Goal: Task Accomplishment & Management: Complete application form

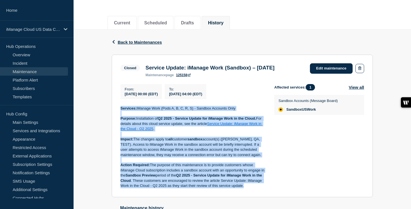
drag, startPoint x: 245, startPoint y: 193, endPoint x: 118, endPoint y: 113, distance: 149.5
click at [118, 113] on section "Closed Service Update: iManage Work (Sandbox) – April 1, 2025 maintenance page …" at bounding box center [242, 126] width 261 height 143
copy div "Services: iManage Work (Pods A, B, C, R, S) - Sandbox Accounts Only Purpose: In…"
drag, startPoint x: 147, startPoint y: 69, endPoint x: 288, endPoint y: 68, distance: 141.4
click at [274, 68] on h3 "Service Update: iManage Work (Sandbox) – [DATE]" at bounding box center [209, 68] width 129 height 6
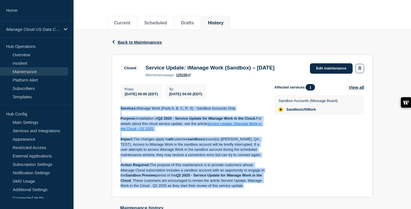
copy h3 "ervice Update: iManage Work (Sandbox) – April 1, 2025"
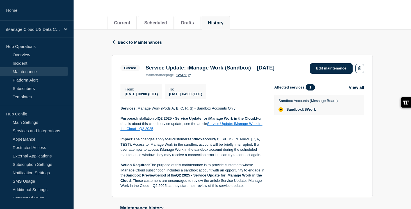
click at [145, 70] on div "Service Update: iManage Work (Sandbox) – April 1, 2025 maintenance page 125158" at bounding box center [210, 71] width 135 height 12
drag, startPoint x: 145, startPoint y: 69, endPoint x: 286, endPoint y: 68, distance: 141.4
click at [277, 68] on div "Service Update: iManage Work (Sandbox) – April 1, 2025 maintenance page 125158" at bounding box center [210, 71] width 135 height 12
copy h3 "Service Update: iManage Work (Sandbox) – [DATE]"
click at [48, 28] on p "iManage Cloud US Data Center" at bounding box center [33, 29] width 54 height 5
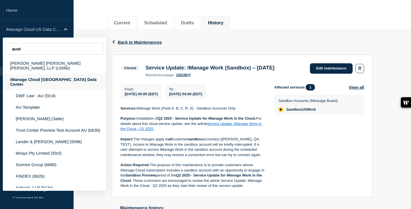
type input "aust"
click at [63, 74] on div "iManage Cloud [GEOGRAPHIC_DATA] Data Center" at bounding box center [54, 82] width 103 height 16
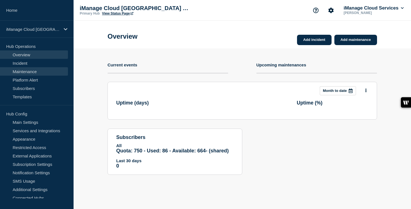
click at [37, 69] on link "Maintenance" at bounding box center [34, 71] width 68 height 8
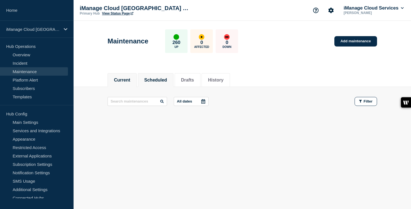
click at [158, 81] on button "Scheduled" at bounding box center [155, 80] width 23 height 5
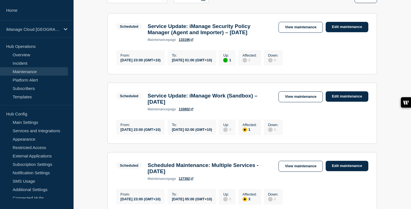
scroll to position [105, 0]
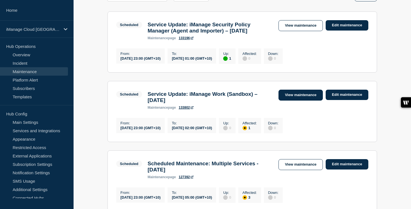
click at [307, 100] on link "View maintenance" at bounding box center [300, 95] width 44 height 11
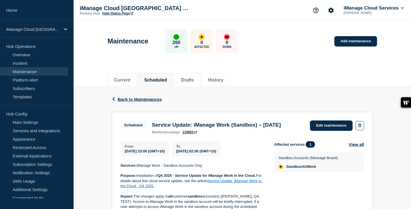
drag, startPoint x: 169, startPoint y: 134, endPoint x: 151, endPoint y: 126, distance: 19.2
click at [152, 126] on h3 "Service Update: iManage Work (Sandbox) – [DATE]" at bounding box center [216, 125] width 129 height 6
copy h3 "Service Update: iManage Work (Sandbox) – [DATE]"
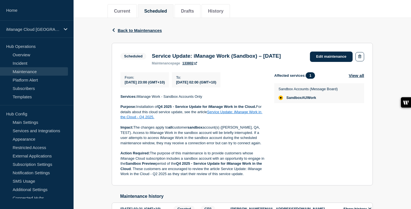
scroll to position [75, 0]
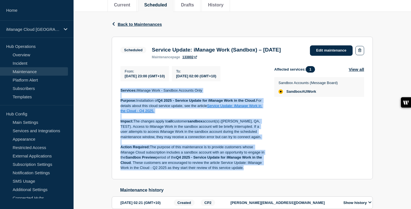
drag, startPoint x: 245, startPoint y: 180, endPoint x: 119, endPoint y: 100, distance: 149.1
click at [119, 100] on section "Scheduled Service Update: iManage Work (Sandbox) – September 16, 2025 maintenan…" at bounding box center [242, 108] width 261 height 143
copy div "Services: iManage Work - Sandbox Accounts Only Purpose: Installation of Q4 2025…"
drag, startPoint x: 164, startPoint y: 57, endPoint x: 151, endPoint y: 50, distance: 15.1
click at [152, 50] on h3 "Service Update: iManage Work (Sandbox) – [DATE]" at bounding box center [216, 50] width 129 height 6
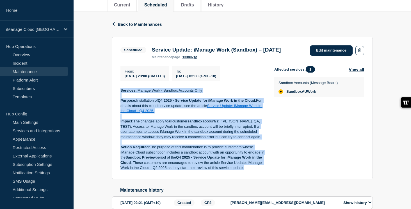
copy h3 "Service Update: iManage Work (Sandbox) – [DATE]"
drag, startPoint x: 247, startPoint y: 181, endPoint x: 117, endPoint y: 104, distance: 151.3
click at [117, 104] on section "Scheduled Service Update: iManage Work (Sandbox) – September 16, 2025 maintenan…" at bounding box center [242, 108] width 261 height 143
copy div "Services: iManage Work - Sandbox Accounts Only Purpose: Installation of Q4 2025…"
drag, startPoint x: 166, startPoint y: 59, endPoint x: 146, endPoint y: 52, distance: 21.2
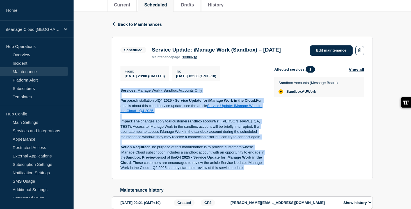
click at [146, 52] on div "Scheduled Service Update: iManage Work (Sandbox) – September 16, 2025 maintenan…" at bounding box center [201, 52] width 163 height 14
copy div "Service Update: iManage Work (Sandbox) – [DATE]"
drag, startPoint x: 245, startPoint y: 180, endPoint x: 118, endPoint y: 102, distance: 148.9
click at [118, 102] on section "Scheduled Service Update: iManage Work (Sandbox) – September 16, 2025 maintenan…" at bounding box center [242, 108] width 261 height 143
copy div "Services: iManage Work - Sandbox Accounts Only Purpose: Installation of Q4 2025…"
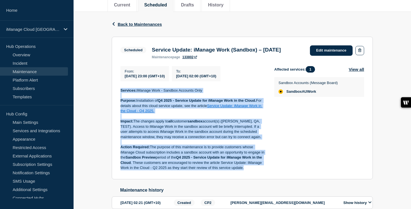
drag, startPoint x: 165, startPoint y: 60, endPoint x: 149, endPoint y: 49, distance: 19.2
click at [149, 49] on div "Service Update: iManage Work (Sandbox) – September 16, 2025 maintenance page 13…" at bounding box center [216, 53] width 135 height 12
copy h3 "Service Update: iManage Work (Sandbox) – [DATE]"
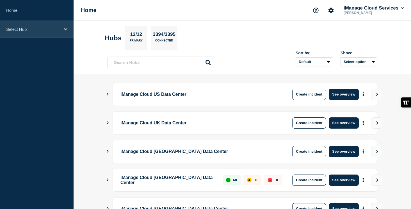
click at [36, 33] on div "Select Hub" at bounding box center [37, 29] width 74 height 17
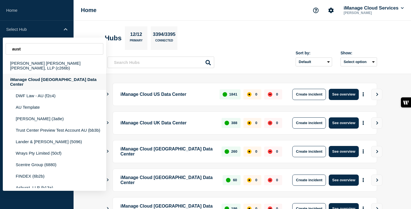
type input "aust"
click at [51, 74] on div "iManage Cloud [GEOGRAPHIC_DATA] Data Center" at bounding box center [54, 82] width 103 height 16
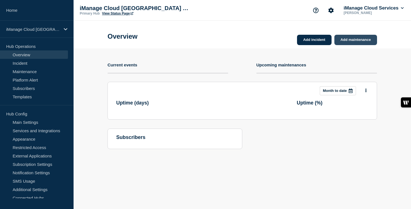
click at [358, 42] on link "Add maintenance" at bounding box center [355, 40] width 43 height 10
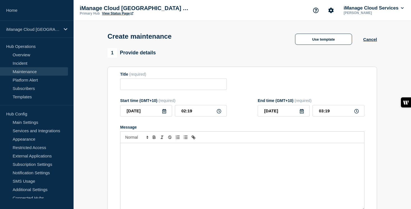
click at [154, 152] on div "Message" at bounding box center [242, 176] width 244 height 67
checkbox input "true"
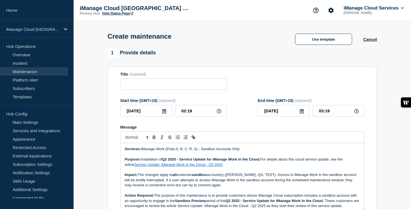
scroll to position [5, 0]
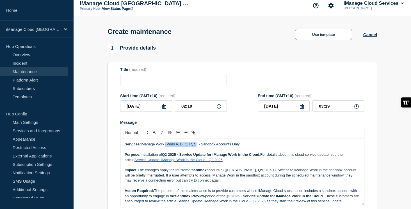
drag, startPoint x: 198, startPoint y: 151, endPoint x: 167, endPoint y: 151, distance: 31.2
click at [167, 147] on p "Services: iManage Work (Pods A, B, C, R, S) - Sandbox Accounts Only" at bounding box center [242, 144] width 235 height 5
click at [169, 157] on strong "Q2 2025 - Service Update for iManage Work in the Cloud." at bounding box center [211, 155] width 98 height 4
click at [200, 162] on link "Service Update: iManage Work in the Cloud - Q2 2025" at bounding box center [178, 160] width 88 height 4
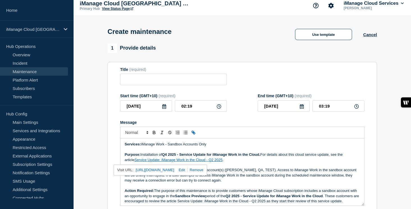
click at [203, 172] on link at bounding box center [195, 170] width 16 height 4
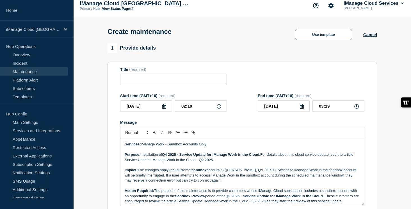
click at [203, 163] on p "Purpose: Installation of Q4 2025 - Service Update for iManage Work in the Cloud…" at bounding box center [242, 157] width 235 height 10
drag, startPoint x: 125, startPoint y: 166, endPoint x: 214, endPoint y: 166, distance: 88.7
click at [214, 163] on p "Purpose: Installation of Q4 2025 - Service Update for iManage Work in the Cloud…" at bounding box center [242, 157] width 235 height 10
click at [192, 135] on icon "Toggle link" at bounding box center [193, 132] width 5 height 5
type input "Service Update: iManage Work in the Cloud - Q4 2025."
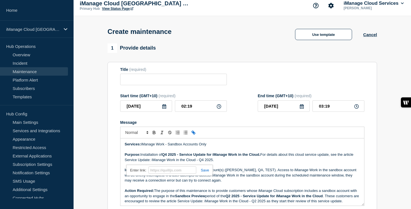
paste input "[URL][DOMAIN_NAME]"
type input "[URL][DOMAIN_NAME]"
click at [205, 173] on link at bounding box center [202, 170] width 13 height 4
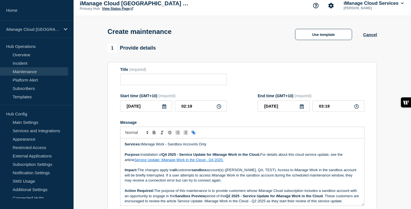
click at [226, 163] on p "Purpose: Installation of Q4 2025 - Service Update for iManage Work in the Cloud…" at bounding box center [242, 157] width 235 height 10
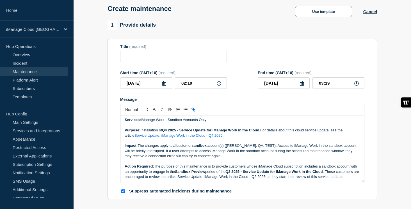
scroll to position [29, 0]
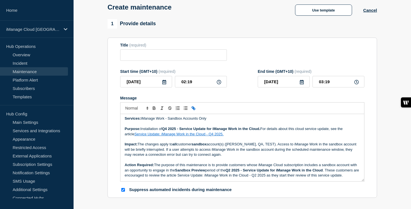
click at [233, 173] on strong "Q2 2025 - Service Update for iManage Work in the Cloud" at bounding box center [273, 170] width 97 height 4
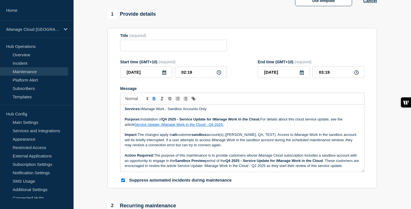
scroll to position [40, 0]
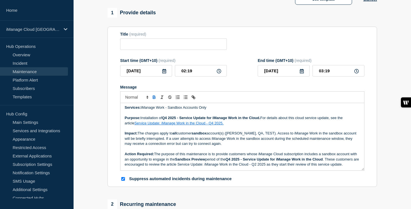
click at [166, 74] on icon at bounding box center [164, 71] width 4 height 4
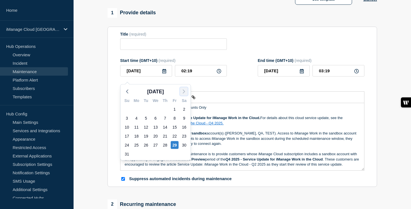
click at [184, 91] on polyline "button" at bounding box center [184, 91] width 2 height 3
click at [148, 125] on div "16" at bounding box center [146, 127] width 8 height 8
type input "[DATE]"
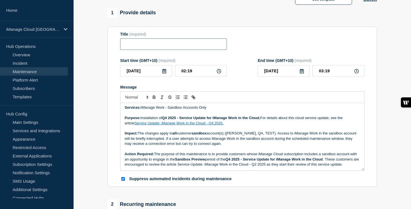
click at [134, 44] on input "Title" at bounding box center [173, 44] width 107 height 12
paste input "Service Update: iManage Work (Sandbox) – [DATE]"
click at [207, 47] on input "Service Update: iManage Work (Sandbox) – [DATE]" at bounding box center [173, 44] width 107 height 12
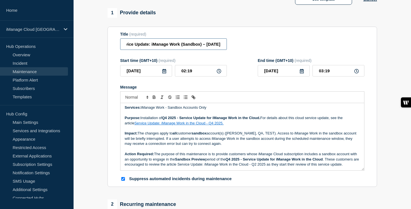
type input "Service Update: iManage Work (Sandbox) – [DATE]"
drag, startPoint x: 193, startPoint y: 75, endPoint x: 172, endPoint y: 75, distance: 20.8
click at [172, 75] on div "[DATE] 02:19" at bounding box center [173, 71] width 107 height 12
type input "23:00"
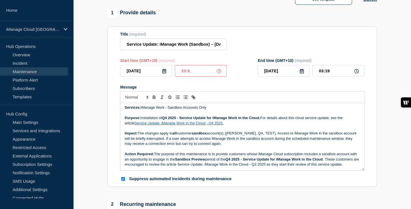
type input "[DATE]"
drag, startPoint x: 314, startPoint y: 76, endPoint x: 304, endPoint y: 75, distance: 9.6
click at [304, 75] on div "[DATE] 00:00" at bounding box center [311, 71] width 107 height 12
type input "02:00"
click at [209, 48] on input "Service Update: iManage Work (Sandbox) – [DATE]" at bounding box center [173, 44] width 107 height 12
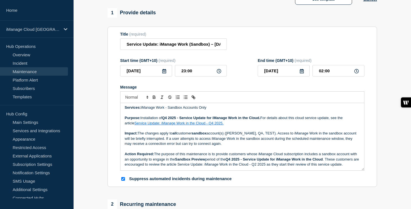
click at [244, 90] on div "Message" at bounding box center [242, 87] width 244 height 4
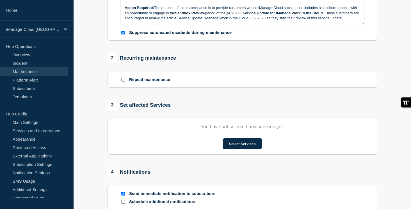
scroll to position [231, 0]
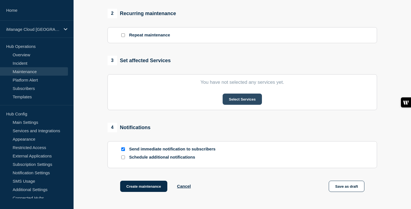
click at [250, 105] on button "Select Services" at bounding box center [242, 99] width 39 height 11
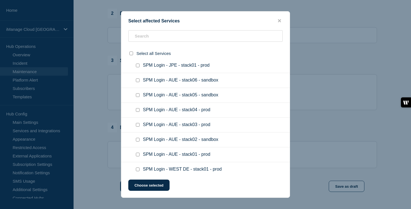
scroll to position [3406, 0]
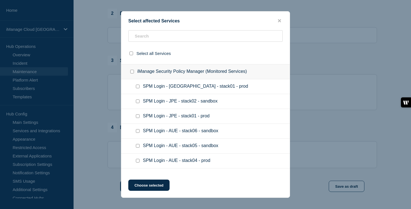
click at [136, 14] on input "SandboxAUWork checkbox" at bounding box center [138, 12] width 4 height 4
checkbox input "true"
click at [155, 191] on button "Choose selected" at bounding box center [148, 185] width 41 height 11
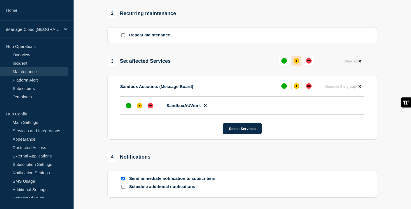
click at [297, 64] on div "affected" at bounding box center [297, 61] width 6 height 6
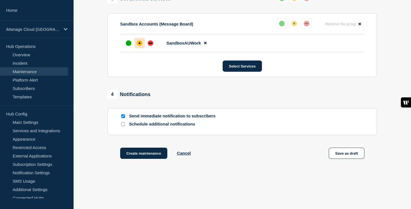
scroll to position [319, 0]
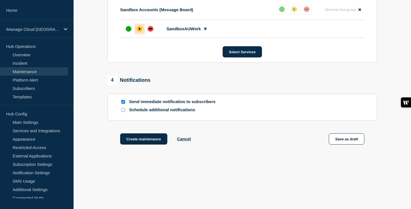
click at [123, 110] on input "Schedule additional notifications" at bounding box center [123, 110] width 4 height 4
checkbox input "true"
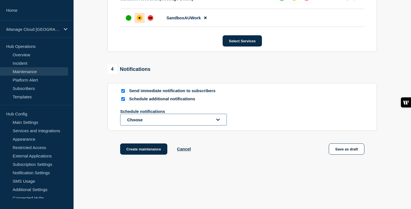
click at [137, 126] on button "Choose" at bounding box center [173, 120] width 107 height 12
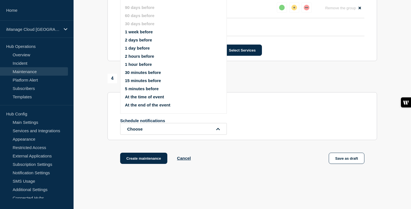
click at [136, 34] on button "1 week before" at bounding box center [139, 31] width 28 height 5
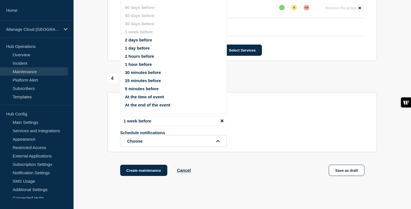
click at [136, 51] on button "1 day before" at bounding box center [137, 48] width 25 height 5
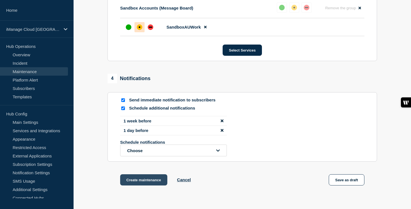
click at [151, 186] on button "Create maintenance" at bounding box center [143, 180] width 47 height 11
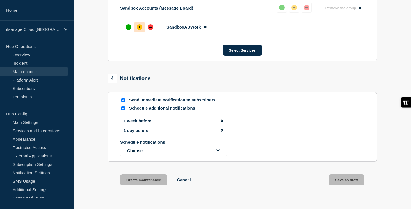
scroll to position [322, 0]
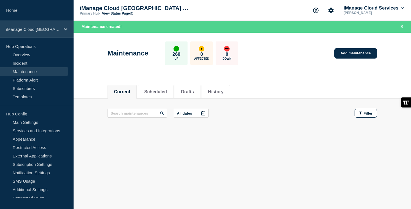
click at [56, 27] on p "iManage Cloud [GEOGRAPHIC_DATA] Data Center" at bounding box center [33, 29] width 54 height 5
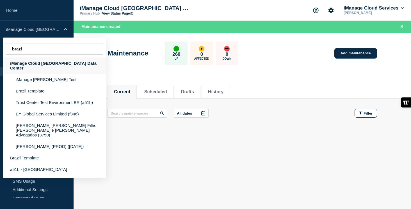
type input "brazi"
click at [59, 66] on div "iManage Cloud [GEOGRAPHIC_DATA] Data Center" at bounding box center [54, 66] width 103 height 16
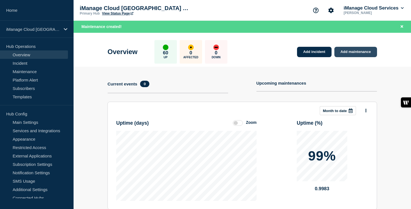
click at [352, 52] on link "Add maintenance" at bounding box center [355, 52] width 43 height 10
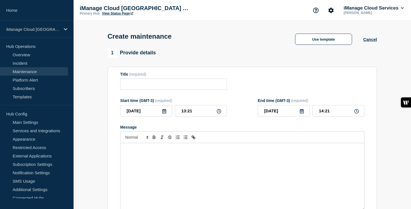
checkbox input "true"
click at [142, 85] on input "Title" at bounding box center [173, 85] width 107 height 12
paste input "Service Update: iManage Work (Sandbox) – [DATE]"
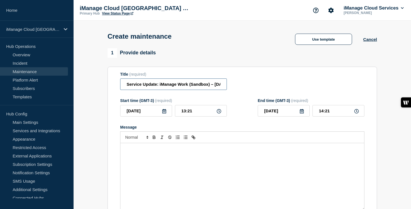
scroll to position [0, 34]
type input "Service Update: iManage Work (Sandbox) – [DATE]"
click at [148, 177] on div "Message" at bounding box center [242, 176] width 244 height 67
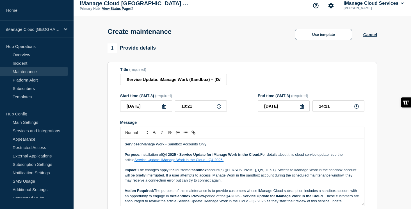
click at [164, 109] on icon at bounding box center [164, 106] width 4 height 4
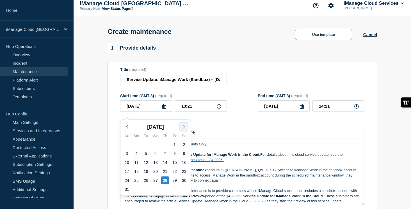
click at [183, 128] on polyline "button" at bounding box center [184, 126] width 2 height 3
click at [147, 163] on div "16" at bounding box center [146, 163] width 8 height 8
type input "[DATE]"
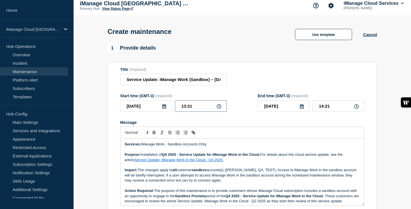
drag, startPoint x: 194, startPoint y: 111, endPoint x: 157, endPoint y: 111, distance: 36.8
click at [157, 111] on div "[DATE] 13:21" at bounding box center [173, 106] width 107 height 12
type input "02:00"
drag, startPoint x: 331, startPoint y: 112, endPoint x: 309, endPoint y: 111, distance: 22.0
click at [309, 111] on div "[DATE] 03:00" at bounding box center [311, 106] width 107 height 12
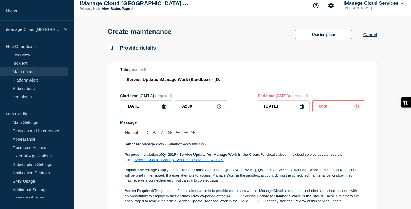
type input "04:00"
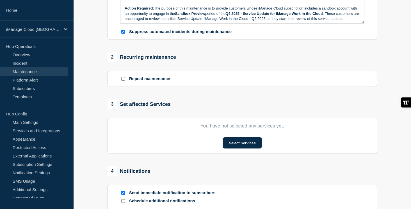
scroll to position [207, 0]
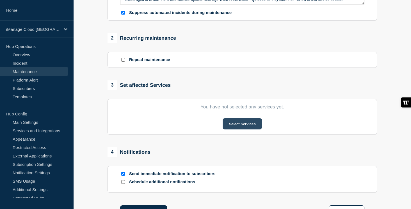
click at [250, 130] on button "Select Services" at bounding box center [242, 123] width 39 height 11
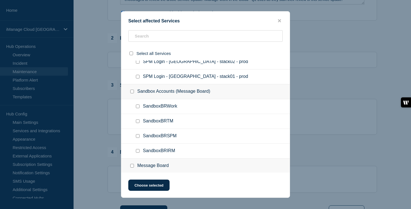
scroll to position [862, 0]
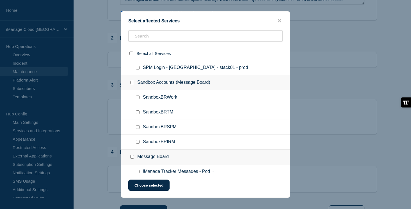
click at [138, 99] on input "SandboxBRWork checkbox" at bounding box center [138, 98] width 4 height 4
checkbox input "true"
click at [152, 187] on button "Choose selected" at bounding box center [148, 185] width 41 height 11
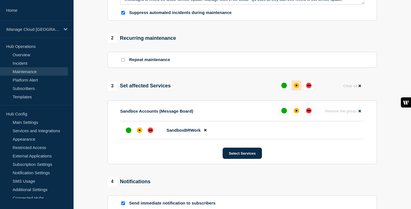
click at [297, 88] on div "affected" at bounding box center [297, 86] width 6 height 6
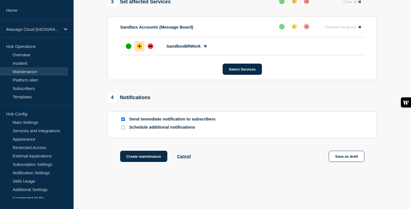
scroll to position [319, 0]
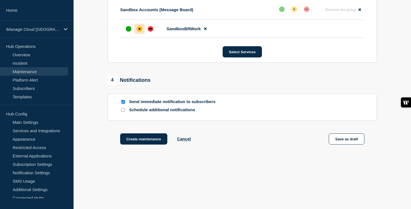
click at [123, 110] on input "Schedule additional notifications" at bounding box center [123, 110] width 4 height 4
checkbox input "true"
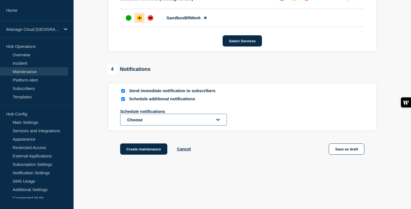
click at [143, 126] on button "Choose" at bounding box center [173, 120] width 107 height 12
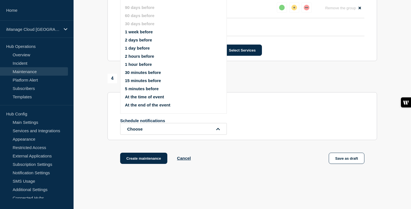
click at [133, 34] on button "1 week before" at bounding box center [139, 31] width 28 height 5
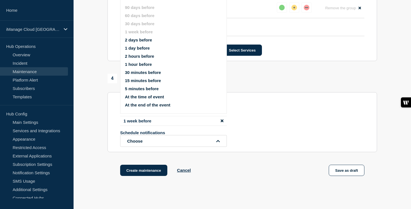
click at [134, 51] on button "1 day before" at bounding box center [137, 48] width 25 height 5
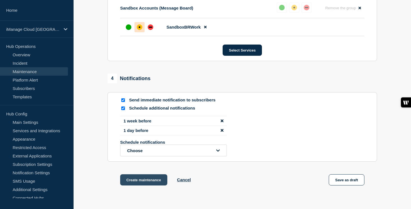
click at [141, 186] on button "Create maintenance" at bounding box center [143, 180] width 47 height 11
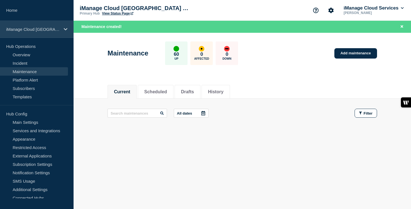
click at [68, 29] on div "iManage Cloud [GEOGRAPHIC_DATA] Data Center" at bounding box center [37, 29] width 74 height 17
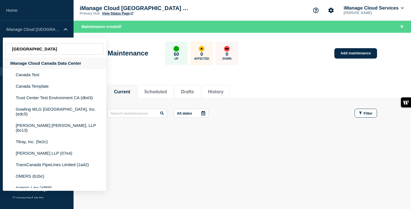
type input "[GEOGRAPHIC_DATA]"
click at [47, 67] on div "iManage Cloud Canada Data Center" at bounding box center [54, 64] width 103 height 12
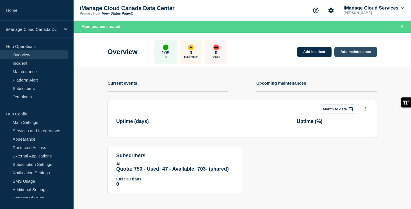
click at [342, 54] on link "Add maintenance" at bounding box center [355, 52] width 43 height 10
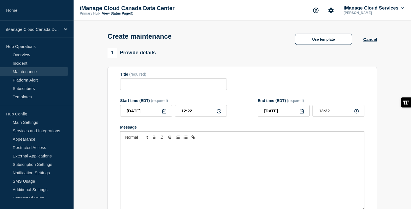
checkbox input "true"
click at [148, 164] on div "Message" at bounding box center [242, 176] width 244 height 67
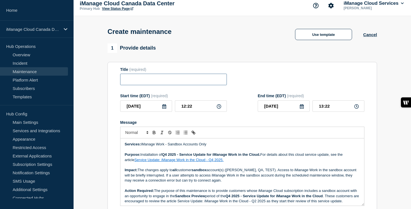
click at [152, 83] on input "Title" at bounding box center [173, 80] width 107 height 12
paste input "Service Update: iManage Work (Sandbox) – [DATE]"
type input "Service Update: iManage Work (Sandbox) – [DATE]"
click at [161, 112] on input "[DATE]" at bounding box center [146, 106] width 52 height 12
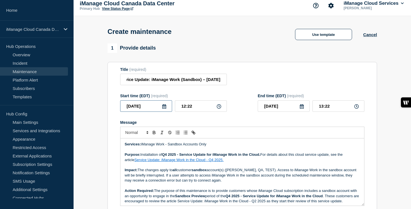
scroll to position [0, 0]
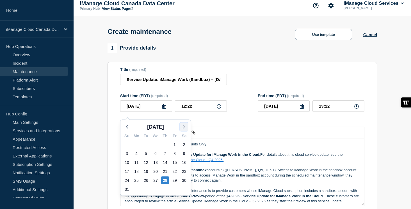
click at [187, 125] on button "button" at bounding box center [184, 127] width 8 height 8
click at [143, 165] on div "16" at bounding box center [146, 163] width 8 height 8
type input "[DATE]"
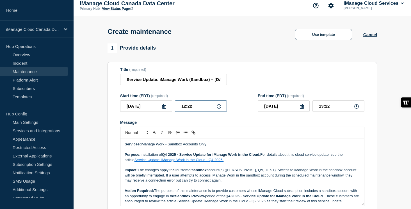
drag, startPoint x: 195, startPoint y: 110, endPoint x: 162, endPoint y: 110, distance: 33.4
click at [162, 110] on div "[DATE] 12:22" at bounding box center [173, 106] width 107 height 12
type input "00:00"
drag, startPoint x: 333, startPoint y: 110, endPoint x: 307, endPoint y: 109, distance: 25.8
click at [307, 109] on div "[DATE] 01:00" at bounding box center [311, 106] width 107 height 12
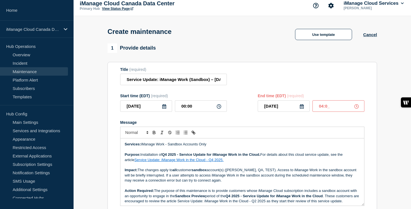
type input "04:00"
click at [279, 125] on div "Message" at bounding box center [242, 122] width 244 height 4
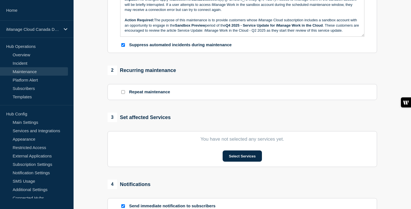
scroll to position [183, 0]
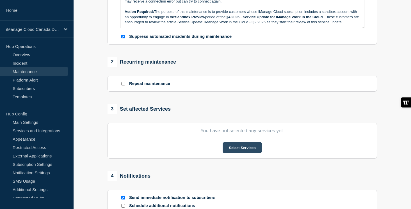
click at [239, 154] on button "Select Services" at bounding box center [242, 147] width 39 height 11
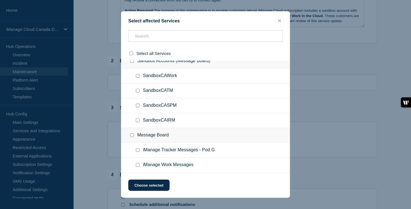
scroll to position [1626, 0]
click at [137, 78] on input "SandboxCAWork checkbox" at bounding box center [138, 76] width 4 height 4
checkbox input "true"
click at [157, 187] on button "Choose selected" at bounding box center [148, 185] width 41 height 11
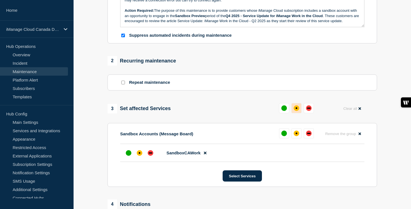
click at [296, 111] on div "affected" at bounding box center [297, 109] width 6 height 6
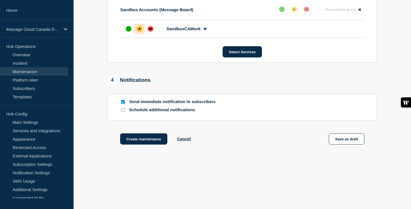
scroll to position [319, 0]
click at [123, 111] on input "Schedule additional notifications" at bounding box center [123, 110] width 4 height 4
checkbox input "true"
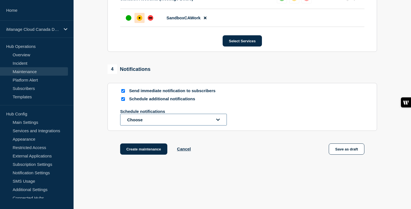
click at [143, 126] on button "Choose" at bounding box center [173, 120] width 107 height 12
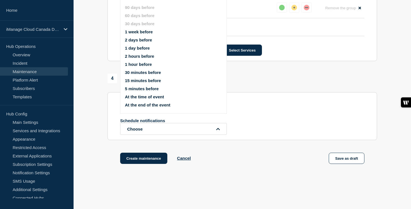
click at [138, 33] on button "1 week before" at bounding box center [139, 31] width 28 height 5
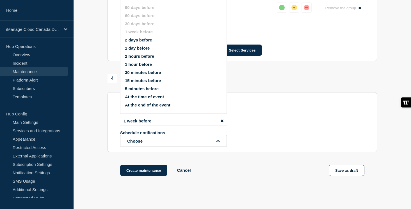
click at [135, 51] on ul "90 days before 60 days before 30 days before 1 week before 2 days before 1 day …" at bounding box center [178, 56] width 107 height 109
click at [143, 51] on button "1 day before" at bounding box center [137, 48] width 25 height 5
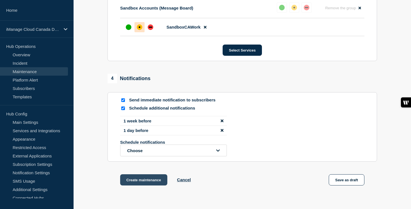
click at [141, 186] on button "Create maintenance" at bounding box center [143, 180] width 47 height 11
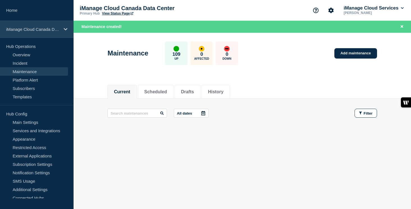
click at [59, 32] on div "iManage Cloud Canada Data Center" at bounding box center [37, 29] width 74 height 17
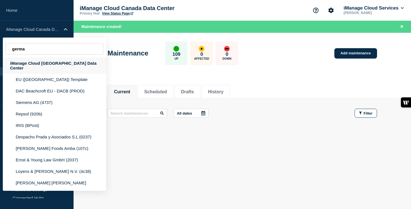
type input "germa"
click at [63, 65] on div "iManage Cloud [GEOGRAPHIC_DATA] Data Center" at bounding box center [54, 66] width 103 height 16
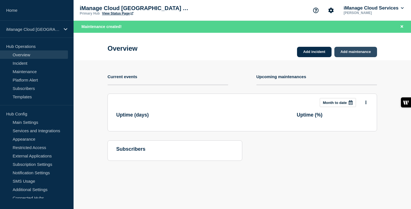
click at [365, 50] on link "Add maintenance" at bounding box center [355, 52] width 43 height 10
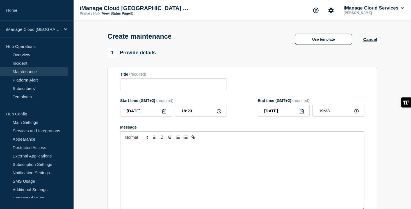
click at [168, 173] on div "Message" at bounding box center [242, 176] width 244 height 67
checkbox input "true"
click at [157, 88] on input "Title" at bounding box center [173, 85] width 107 height 12
paste input "Service Update: iManage Work (Sandbox) – [DATE]"
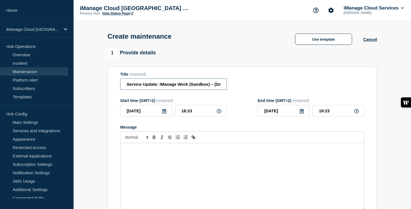
scroll to position [0, 34]
type input "Service Update: iManage Work (Sandbox) – [DATE]"
click at [166, 117] on input "[DATE]" at bounding box center [146, 111] width 52 height 12
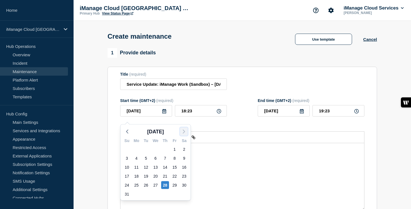
click at [185, 134] on icon "button" at bounding box center [183, 132] width 7 height 7
click at [145, 166] on div "16" at bounding box center [146, 168] width 8 height 8
type input "[DATE]"
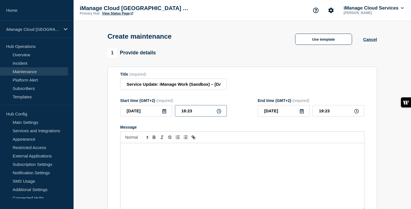
drag, startPoint x: 198, startPoint y: 116, endPoint x: 166, endPoint y: 117, distance: 32.3
click at [166, 117] on div "[DATE] 18:23" at bounding box center [173, 111] width 107 height 12
type input "02:00"
drag, startPoint x: 319, startPoint y: 114, endPoint x: 308, endPoint y: 114, distance: 10.7
click at [308, 114] on div "[DATE] 03:00" at bounding box center [311, 111] width 107 height 12
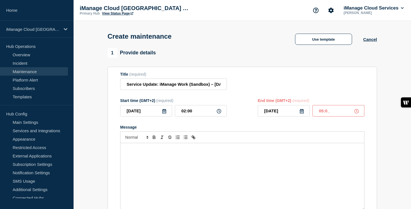
type input "05:00"
click at [152, 159] on div "Message" at bounding box center [242, 176] width 244 height 67
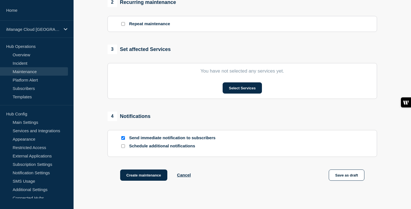
scroll to position [266, 0]
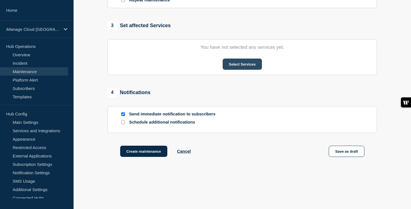
click at [248, 68] on button "Select Services" at bounding box center [242, 64] width 39 height 11
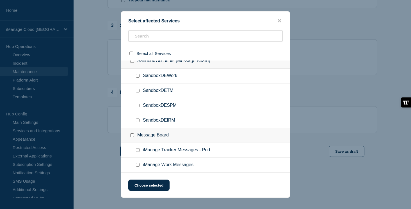
scroll to position [2863, 0]
click at [137, 78] on input "SandboxDEWork checkbox" at bounding box center [138, 76] width 4 height 4
checkbox input "true"
click at [156, 185] on button "Choose selected" at bounding box center [148, 185] width 41 height 11
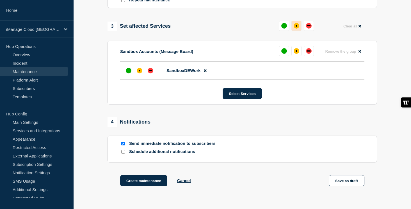
click at [299, 31] on button at bounding box center [296, 26] width 10 height 10
click at [123, 154] on input "Schedule additional notifications" at bounding box center [123, 152] width 4 height 4
checkbox input "true"
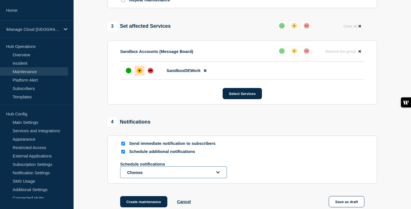
click at [145, 178] on button "Choose" at bounding box center [173, 173] width 107 height 12
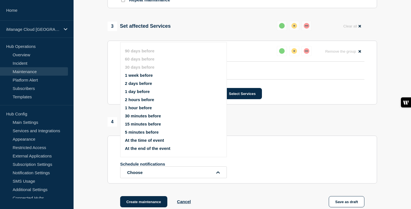
click at [143, 78] on button "1 week before" at bounding box center [139, 75] width 28 height 5
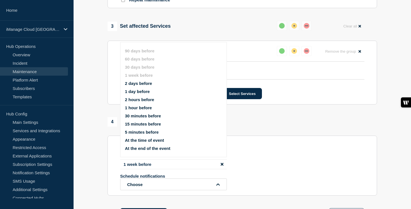
click at [143, 94] on button "1 day before" at bounding box center [137, 91] width 25 height 5
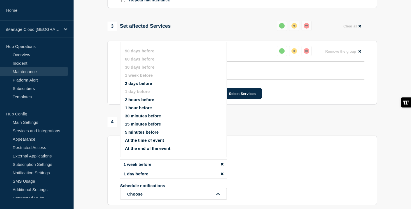
click at [99, 113] on section "1 Provide details Title (required) Service Update: iManage Work (Sandbox) – [DA…" at bounding box center [242, 13] width 337 height 462
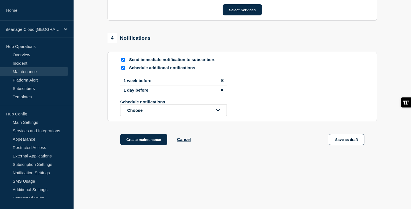
scroll to position [365, 0]
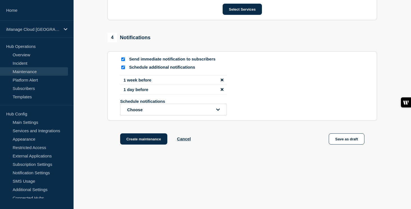
click at [139, 139] on button "Create maintenance" at bounding box center [143, 139] width 47 height 11
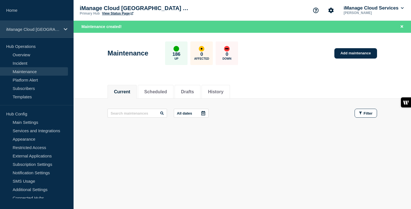
click at [60, 28] on div "iManage Cloud [GEOGRAPHIC_DATA] Data Center" at bounding box center [37, 29] width 74 height 17
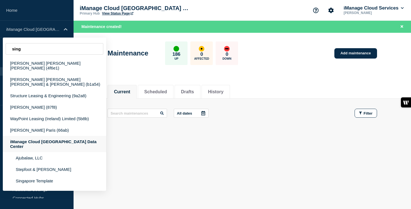
type input "sing"
click at [66, 138] on div "iManage Cloud [GEOGRAPHIC_DATA] Data Center" at bounding box center [54, 144] width 103 height 16
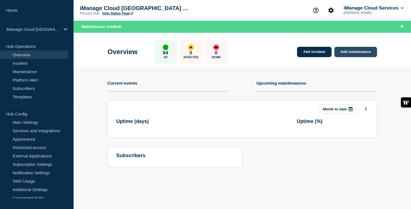
click at [364, 54] on link "Add maintenance" at bounding box center [355, 52] width 43 height 10
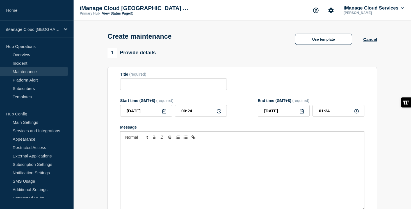
click at [159, 180] on div "Message" at bounding box center [242, 176] width 244 height 67
checkbox input "true"
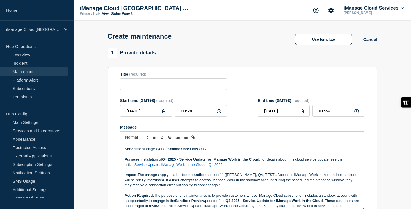
scroll to position [5, 0]
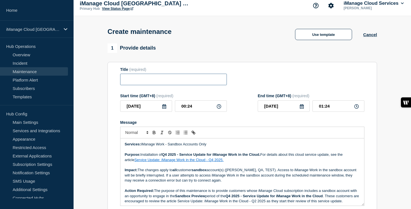
click at [139, 81] on input "Title" at bounding box center [173, 80] width 107 height 12
paste input "Service Update: iManage Work (Sandbox) – [DATE]"
type input "Service Update: iManage Work (Sandbox) – [DATE]"
click at [164, 109] on icon at bounding box center [164, 106] width 4 height 4
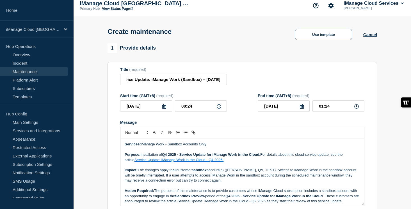
scroll to position [0, 0]
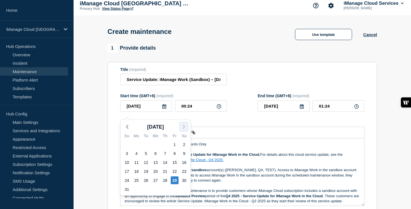
click at [185, 129] on icon "button" at bounding box center [183, 127] width 7 height 7
click at [148, 162] on div "16" at bounding box center [146, 163] width 8 height 8
type input "[DATE]"
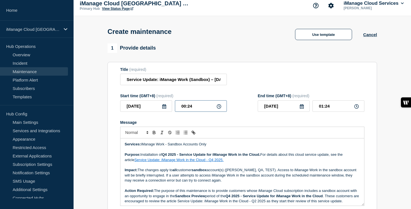
drag, startPoint x: 192, startPoint y: 111, endPoint x: 161, endPoint y: 111, distance: 31.4
click at [161, 111] on div "[DATE] 00:24" at bounding box center [173, 106] width 107 height 12
type input "21:00"
drag, startPoint x: 332, startPoint y: 110, endPoint x: 310, endPoint y: 110, distance: 22.2
click at [310, 110] on div "[DATE] 22:00" at bounding box center [311, 106] width 107 height 12
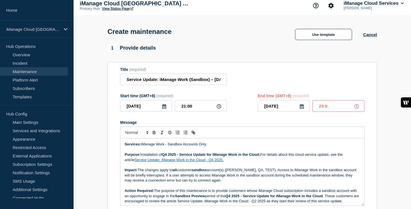
type input "23:00"
click at [233, 139] on div at bounding box center [242, 133] width 244 height 12
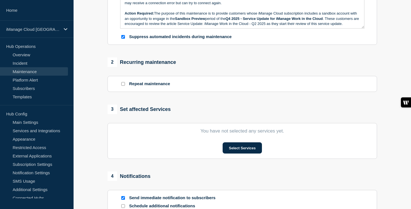
scroll to position [203, 0]
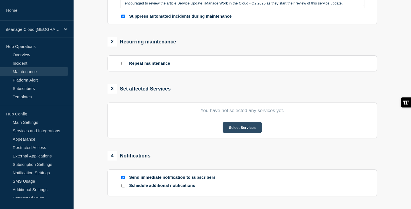
click at [252, 133] on button "Select Services" at bounding box center [242, 127] width 39 height 11
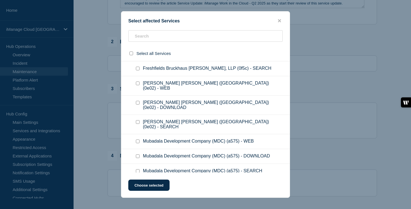
scroll to position [182, 0]
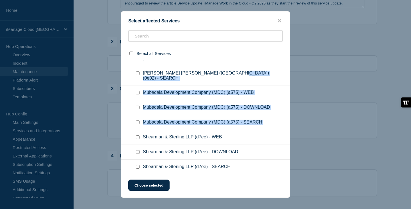
drag, startPoint x: 290, startPoint y: 80, endPoint x: 287, endPoint y: 130, distance: 50.9
click at [287, 130] on div "Select affected Services Select all Services iManage Work - Pod L (Monitored Se…" at bounding box center [205, 104] width 169 height 187
click at [271, 100] on ul "Mubadala Development Company (MDC) (a575) - DOWNLOAD" at bounding box center [205, 107] width 168 height 15
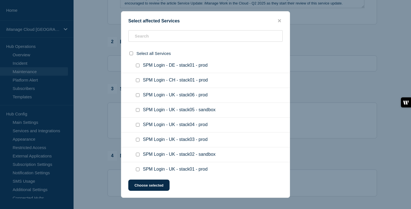
scroll to position [1277, 0]
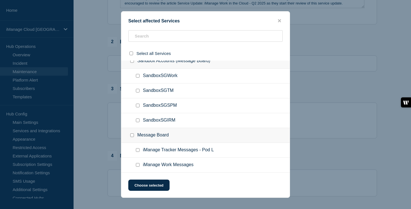
click at [138, 74] on input "SandboxSGWork checkbox" at bounding box center [138, 76] width 4 height 4
checkbox input "true"
click at [157, 184] on button "Choose selected" at bounding box center [148, 185] width 41 height 11
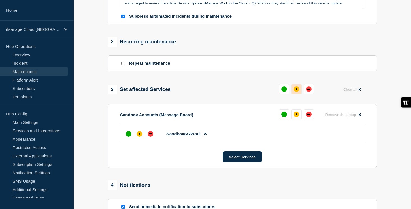
click at [300, 94] on button at bounding box center [296, 89] width 10 height 10
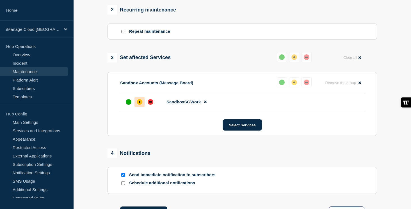
scroll to position [251, 0]
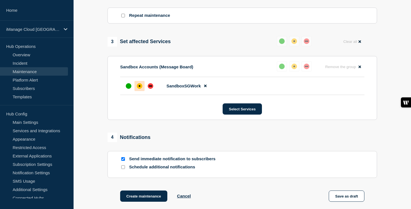
click at [123, 169] on input "Schedule additional notifications" at bounding box center [123, 168] width 4 height 4
checkbox input "true"
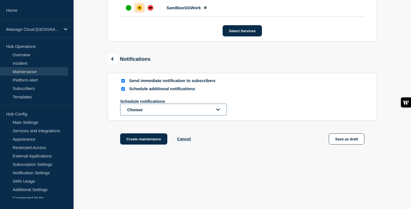
click at [172, 108] on button "Choose" at bounding box center [173, 110] width 107 height 12
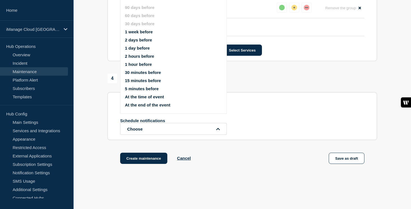
click at [151, 34] on button "1 week before" at bounding box center [139, 31] width 28 height 5
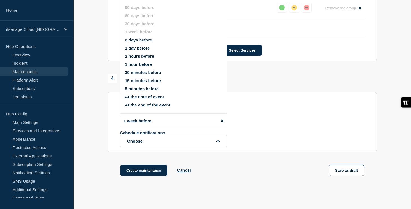
click at [145, 51] on button "1 day before" at bounding box center [137, 48] width 25 height 5
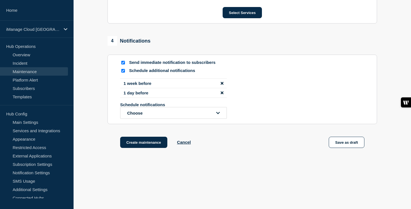
scroll to position [351, 0]
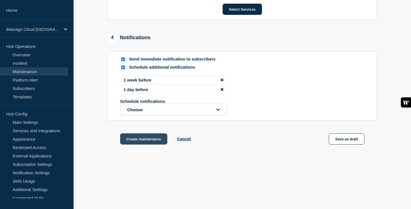
click at [143, 145] on button "Create maintenance" at bounding box center [143, 139] width 47 height 11
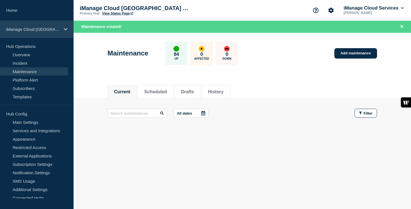
click at [63, 30] on div "iManage Cloud [GEOGRAPHIC_DATA] Data Center" at bounding box center [37, 29] width 74 height 17
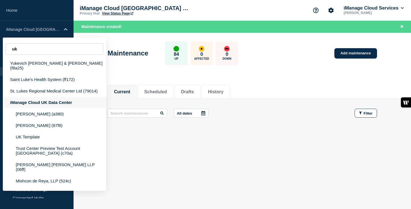
type input "uk"
click at [42, 103] on div "iManage Cloud UK Data Center" at bounding box center [54, 103] width 103 height 12
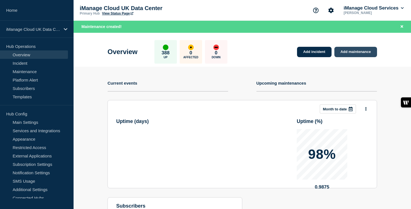
click at [352, 53] on link "Add maintenance" at bounding box center [355, 52] width 43 height 10
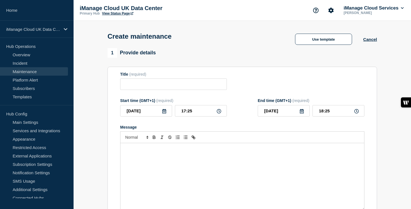
click at [170, 161] on div "Message" at bounding box center [242, 176] width 244 height 67
checkbox input "true"
click at [136, 83] on input "Title" at bounding box center [173, 85] width 107 height 12
paste input "Service Update: iManage Work (Sandbox) – [DATE]"
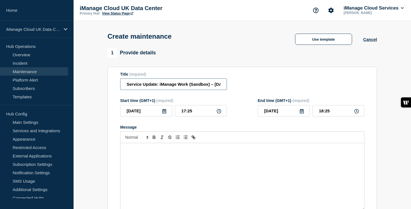
scroll to position [0, 35]
type input "Service Update: iManage Work (Sandbox) – [DATE]"
click at [163, 117] on input "[DATE]" at bounding box center [146, 111] width 52 height 12
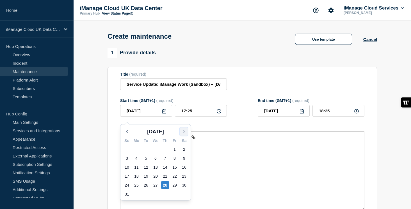
click at [187, 130] on icon "button" at bounding box center [183, 132] width 7 height 7
click at [146, 168] on div "16" at bounding box center [146, 168] width 8 height 8
type input "[DATE]"
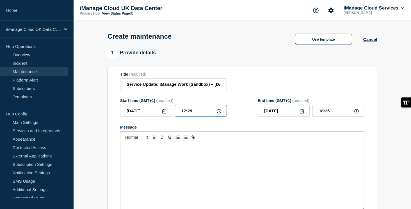
drag, startPoint x: 194, startPoint y: 116, endPoint x: 172, endPoint y: 115, distance: 21.9
click at [172, 115] on div "[DATE] 17:25" at bounding box center [173, 111] width 107 height 12
type input "02:00"
drag, startPoint x: 336, startPoint y: 114, endPoint x: 309, endPoint y: 114, distance: 26.4
click at [309, 114] on div "[DATE] 03:00" at bounding box center [311, 111] width 107 height 12
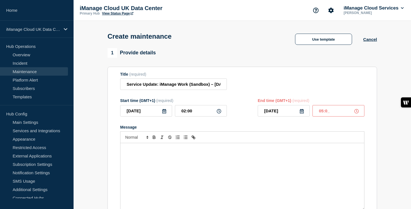
type input "05:00"
click at [145, 158] on div "Message" at bounding box center [242, 176] width 244 height 67
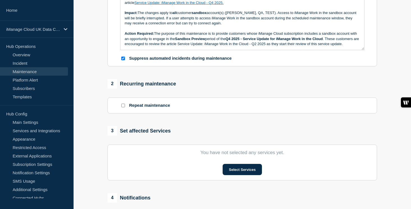
scroll to position [194, 0]
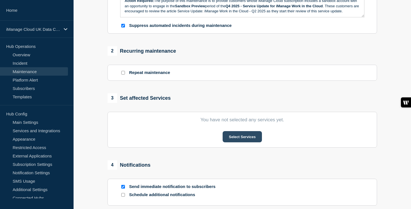
click at [253, 143] on button "Select Services" at bounding box center [242, 136] width 39 height 11
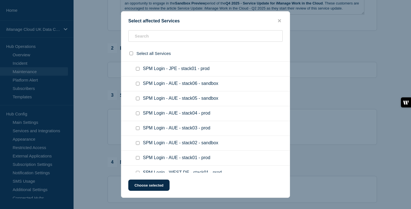
scroll to position [5365, 0]
checkbox input "true"
click at [151, 186] on button "Choose selected" at bounding box center [148, 185] width 41 height 11
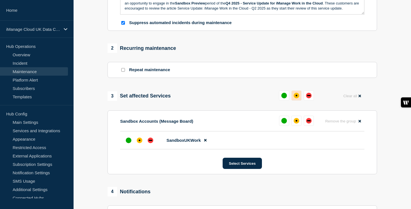
click at [296, 99] on div "affected" at bounding box center [297, 96] width 6 height 6
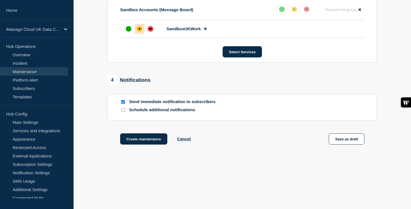
scroll to position [319, 0]
click at [122, 111] on input "Schedule additional notifications" at bounding box center [123, 110] width 4 height 4
checkbox input "true"
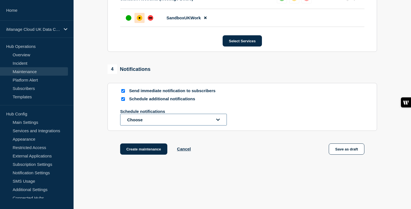
click at [142, 126] on button "Choose" at bounding box center [173, 120] width 107 height 12
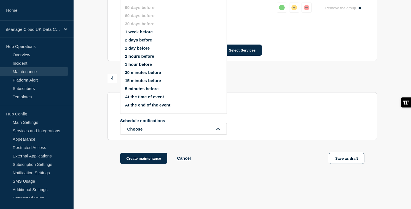
click at [144, 34] on button "1 week before" at bounding box center [139, 31] width 28 height 5
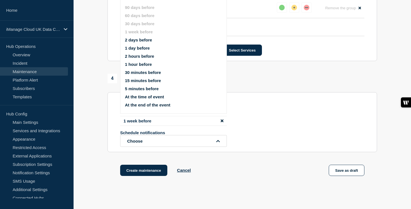
click at [139, 58] on ul "90 days before 60 days before 30 days before 1 week before 2 days before 1 day …" at bounding box center [178, 56] width 107 height 109
click at [138, 51] on button "1 day before" at bounding box center [137, 48] width 25 height 5
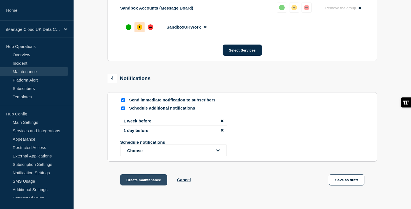
click at [142, 186] on button "Create maintenance" at bounding box center [143, 180] width 47 height 11
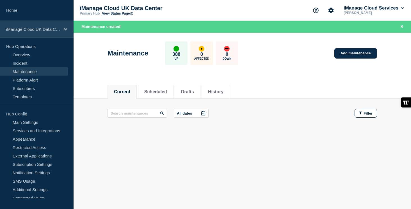
click at [63, 30] on div "iManage Cloud UK Data Center" at bounding box center [37, 29] width 74 height 17
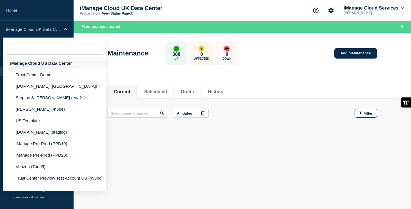
click at [57, 63] on div "iManage Cloud US Data Center" at bounding box center [54, 64] width 103 height 12
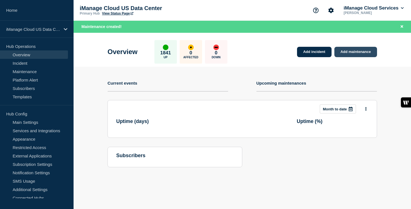
click at [363, 53] on link "Add maintenance" at bounding box center [355, 52] width 43 height 10
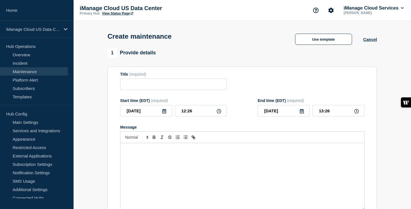
click at [154, 160] on div "Message" at bounding box center [242, 176] width 244 height 67
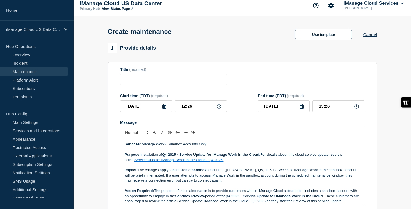
checkbox input "true"
click at [133, 80] on input "Title" at bounding box center [173, 80] width 107 height 12
paste input "Service Update: iManage Work (Sandbox) – [DATE]"
type input "Service Update: iManage Work (Sandbox) – [DATE]"
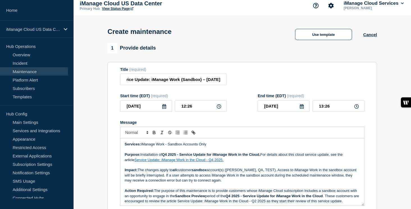
scroll to position [0, 0]
click at [166, 109] on icon at bounding box center [164, 106] width 4 height 4
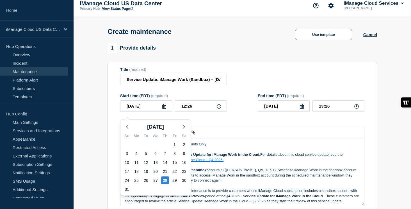
click at [179, 129] on div "[DATE]" at bounding box center [155, 127] width 70 height 8
click at [183, 128] on icon "button" at bounding box center [183, 127] width 7 height 7
click at [149, 161] on div "16" at bounding box center [146, 163] width 8 height 8
type input "[DATE]"
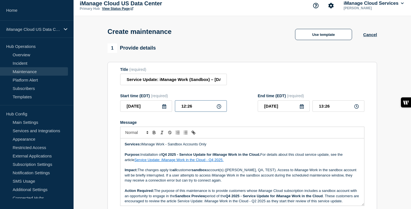
drag, startPoint x: 196, startPoint y: 107, endPoint x: 184, endPoint y: 107, distance: 11.8
click at [184, 107] on input "12:26" at bounding box center [201, 106] width 52 height 12
drag, startPoint x: 192, startPoint y: 110, endPoint x: 169, endPoint y: 110, distance: 23.3
click at [169, 110] on div "[DATE] 12:26" at bounding box center [173, 106] width 107 height 12
type input "00:00"
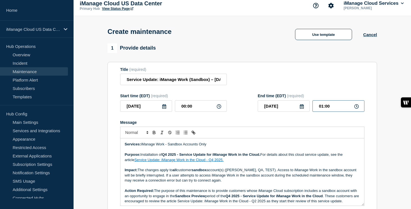
drag, startPoint x: 333, startPoint y: 111, endPoint x: 307, endPoint y: 111, distance: 25.8
click at [307, 111] on div "[DATE] 01:00" at bounding box center [311, 106] width 107 height 12
type input "04:00"
click at [269, 124] on form "Title (required) Service Update: iManage Work (Sandbox) – [DATE] Start time (ED…" at bounding box center [242, 142] width 244 height 150
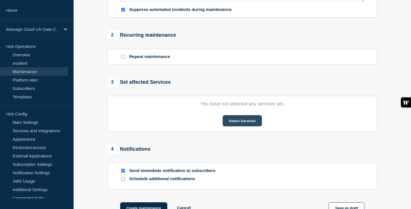
scroll to position [210, 0]
click at [248, 126] on button "Select Services" at bounding box center [242, 120] width 39 height 11
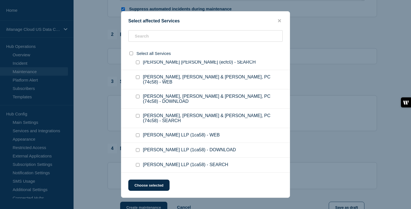
scroll to position [28690, 0]
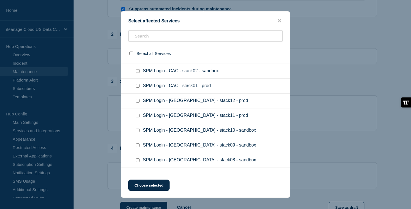
checkbox input "true"
click at [157, 187] on button "Choose selected" at bounding box center [148, 185] width 41 height 11
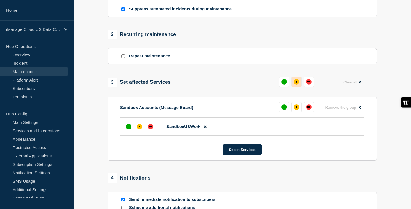
click at [298, 85] on div "affected" at bounding box center [297, 82] width 6 height 6
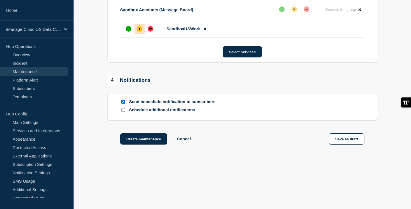
scroll to position [319, 0]
click at [123, 111] on input "Schedule additional notifications" at bounding box center [123, 110] width 4 height 4
checkbox input "true"
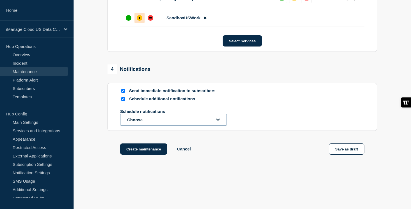
click at [147, 126] on button "Choose" at bounding box center [173, 120] width 107 height 12
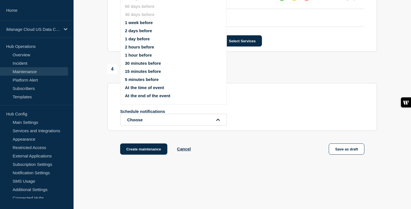
scroll to position [310, 0]
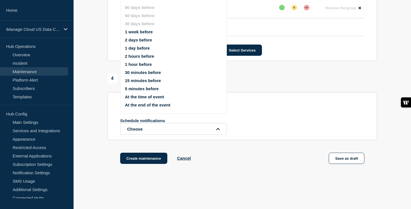
click at [146, 34] on button "1 week before" at bounding box center [139, 31] width 28 height 5
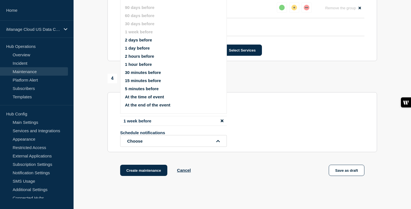
click at [139, 51] on button "1 day before" at bounding box center [137, 48] width 25 height 5
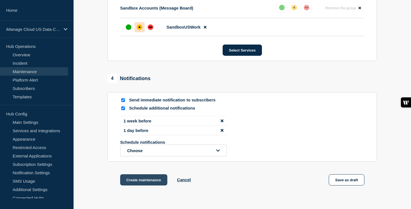
click at [151, 186] on button "Create maintenance" at bounding box center [143, 180] width 47 height 11
